Goal: Find specific page/section: Find specific page/section

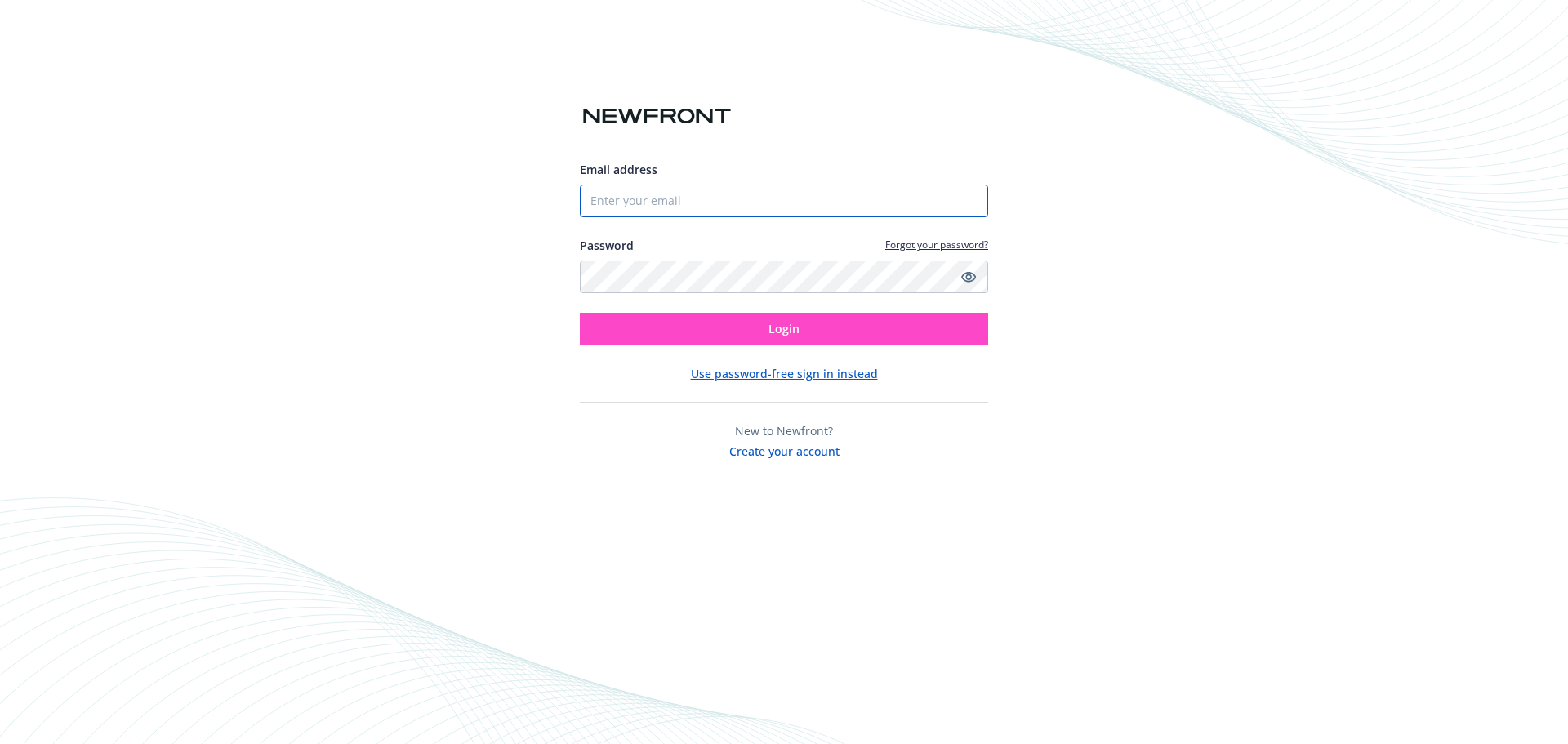
type input "[PERSON_NAME][EMAIL_ADDRESS][DOMAIN_NAME]"
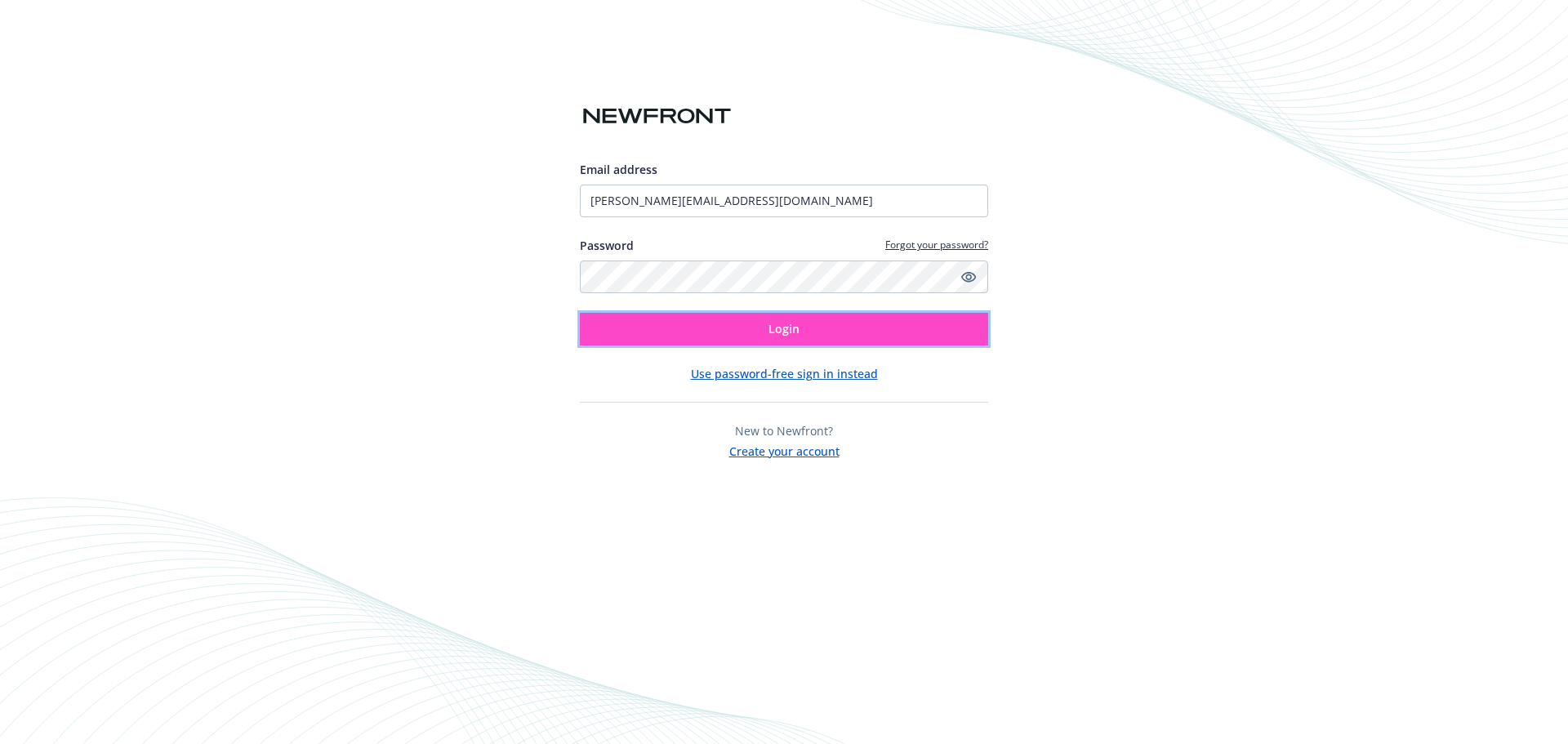
click at [828, 340] on button "Login" at bounding box center [784, 328] width 408 height 32
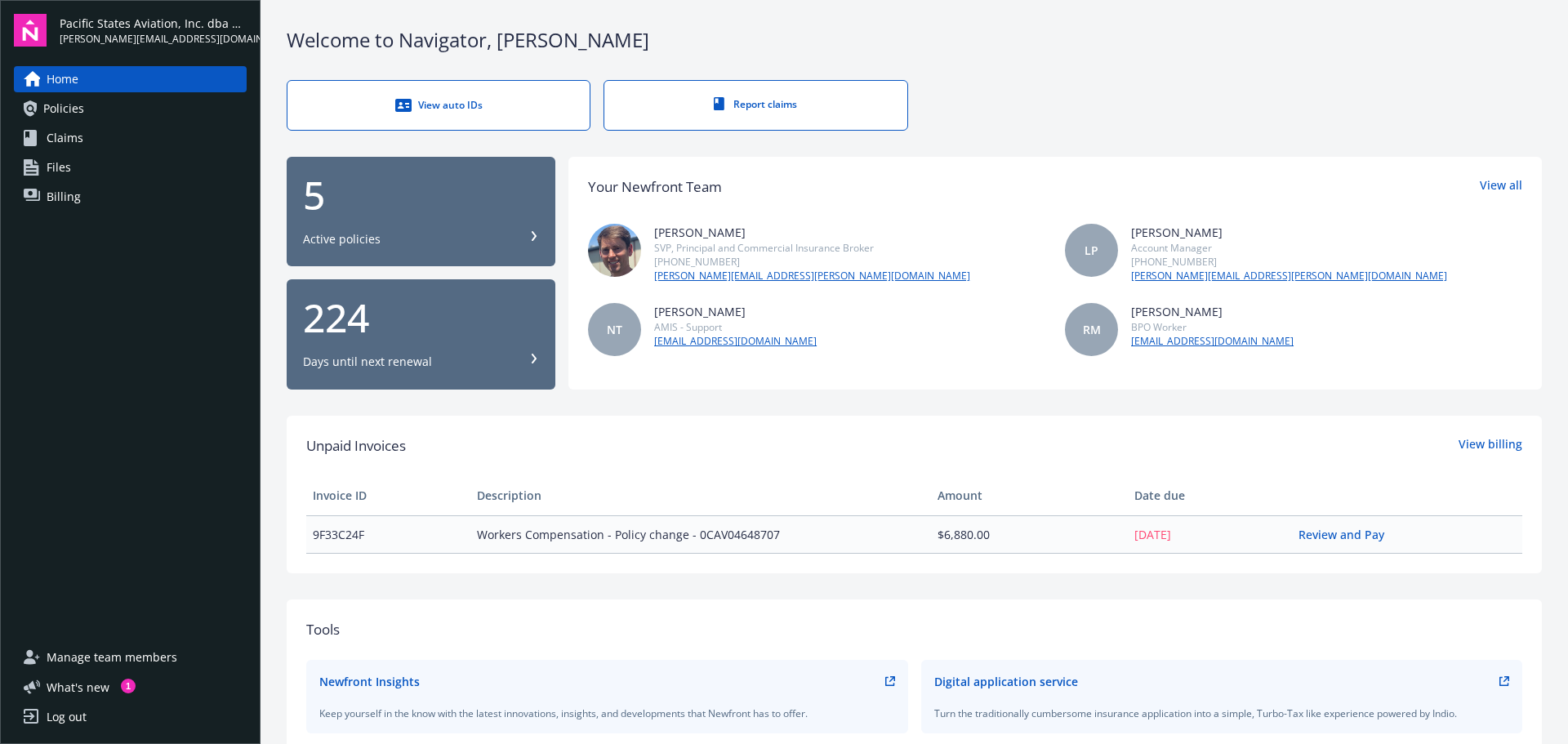
click at [435, 105] on div "View auto IDs" at bounding box center [438, 106] width 237 height 17
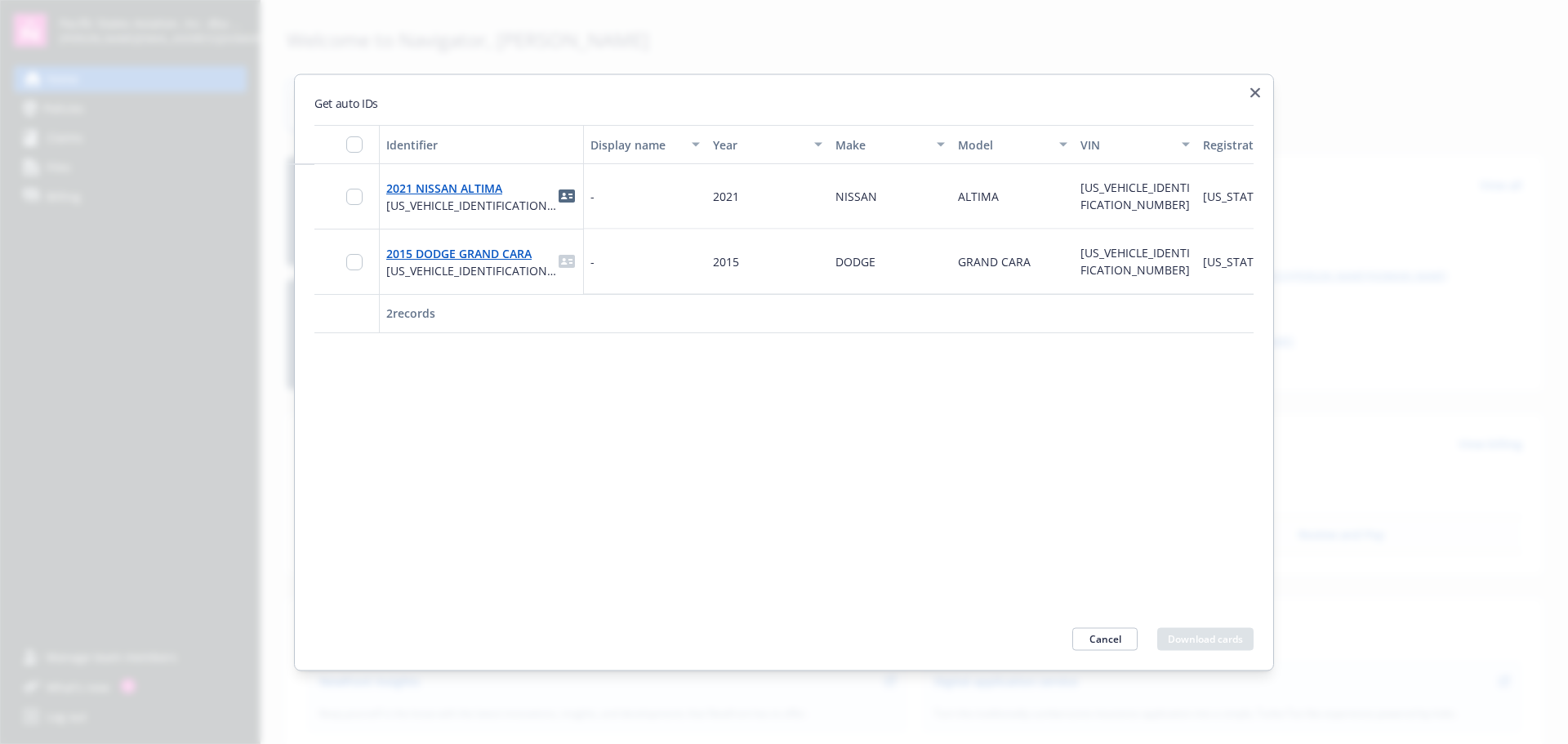
click at [1256, 90] on icon "button" at bounding box center [1254, 92] width 10 height 10
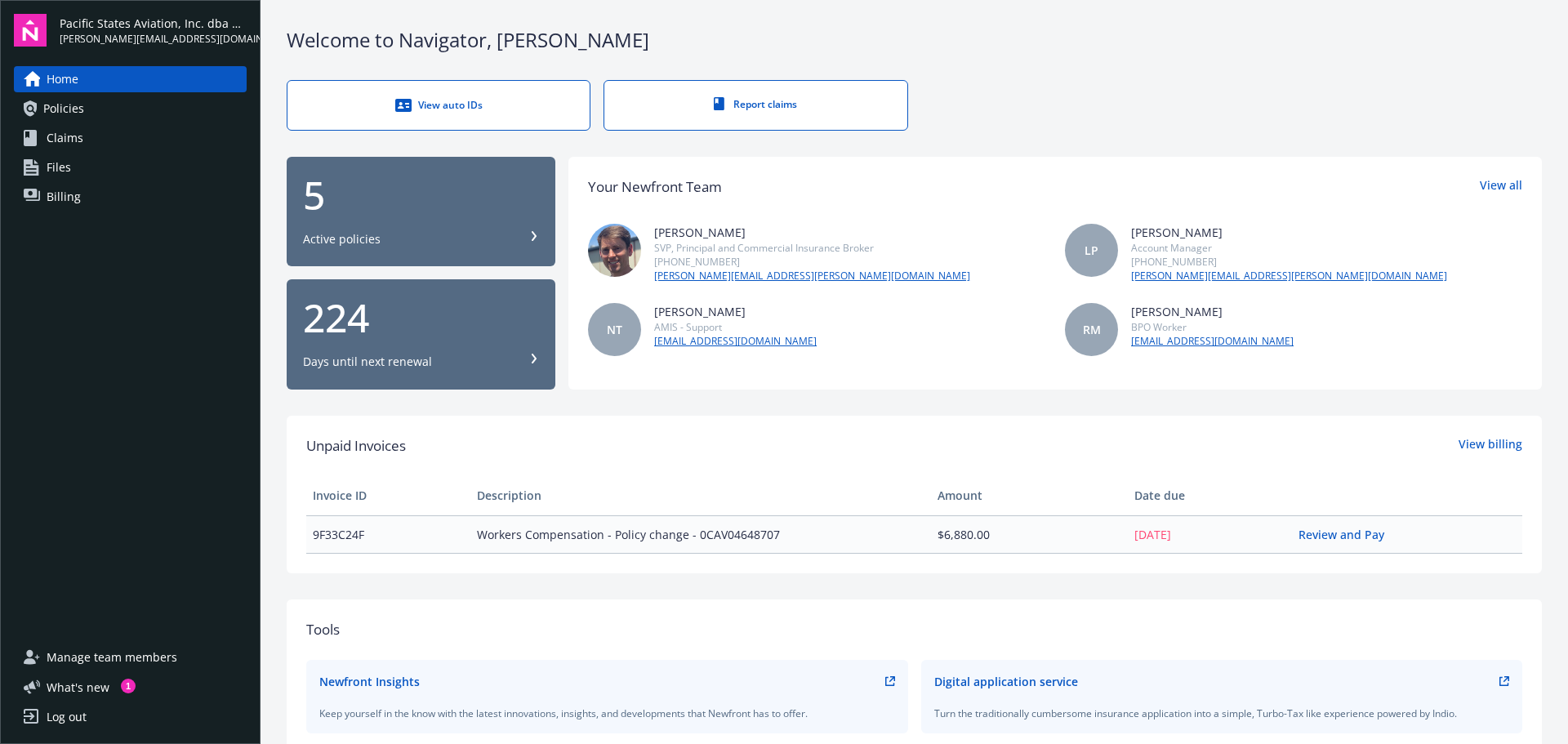
click at [1067, 62] on div "Welcome to Navigator , [PERSON_NAME] View auto IDs Report claims 5 Active polic…" at bounding box center [914, 566] width 1307 height 1132
